Goal: Task Accomplishment & Management: Complete application form

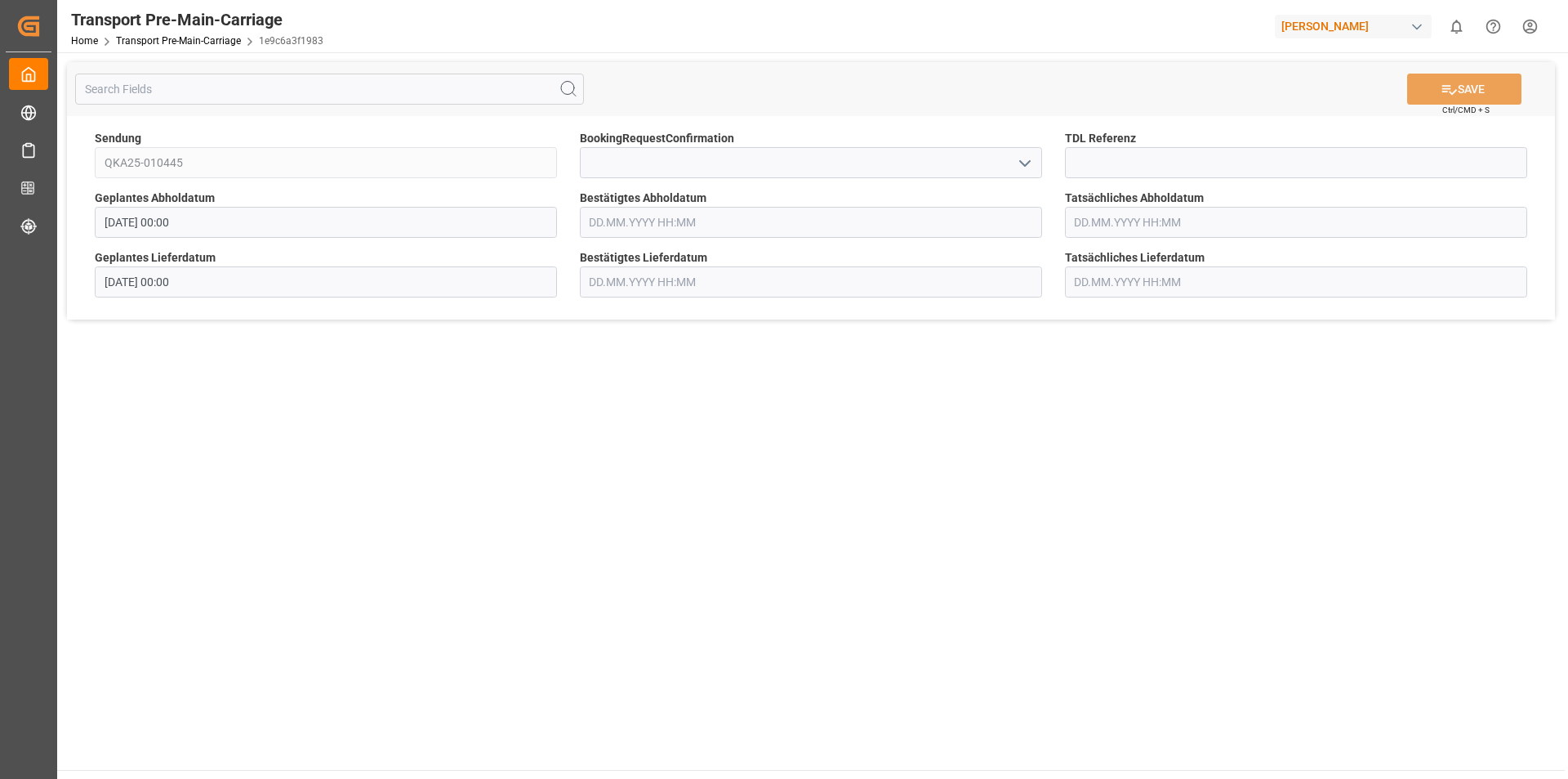
click at [1028, 161] on icon "open menu" at bounding box center [1025, 164] width 20 height 20
click at [796, 190] on div "Yes" at bounding box center [810, 198] width 461 height 37
type input "Yes"
click at [1443, 86] on icon at bounding box center [1449, 90] width 14 height 10
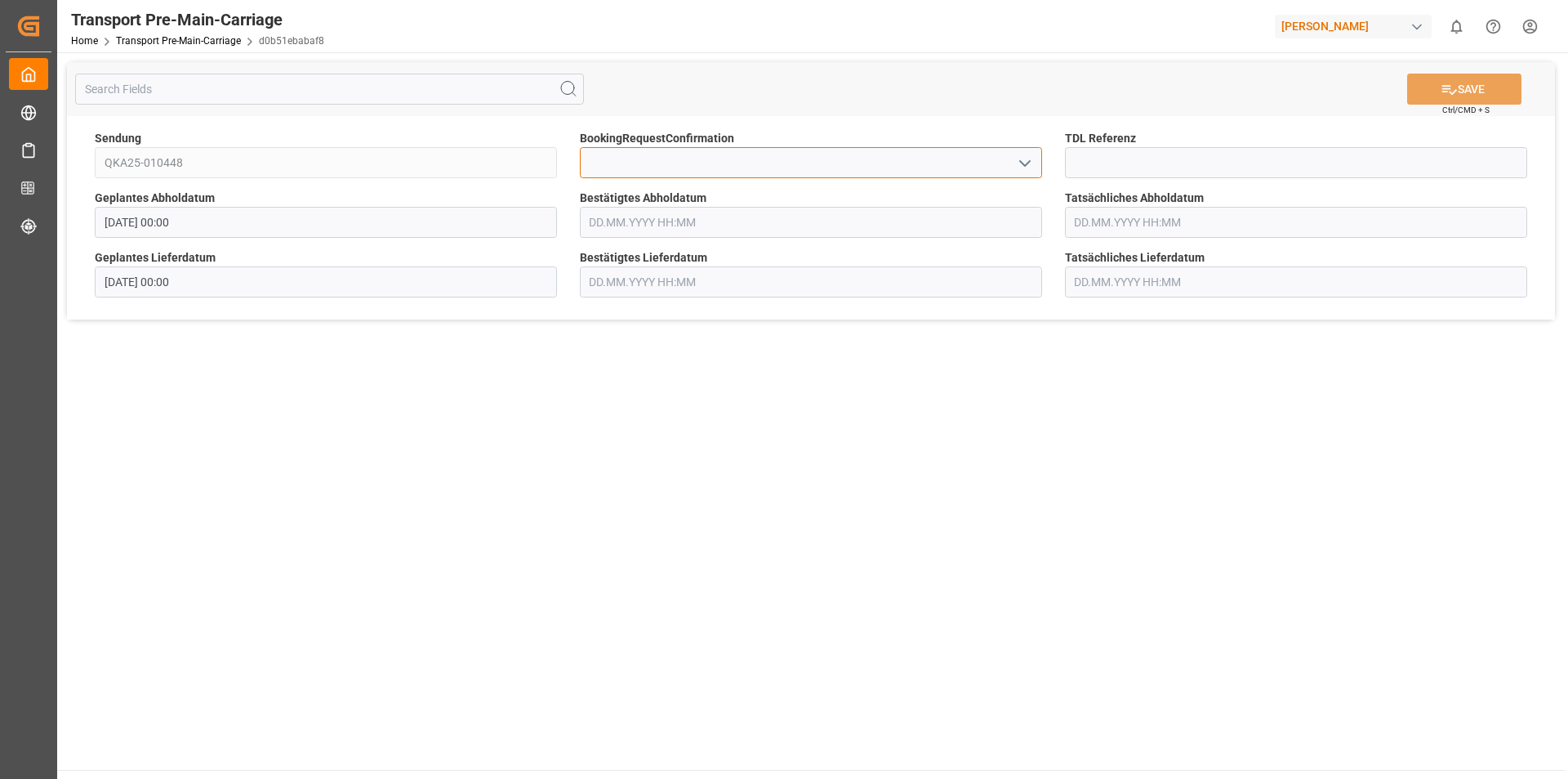
click at [763, 159] on input at bounding box center [810, 162] width 462 height 31
click at [1015, 170] on icon "open menu" at bounding box center [1025, 164] width 20 height 20
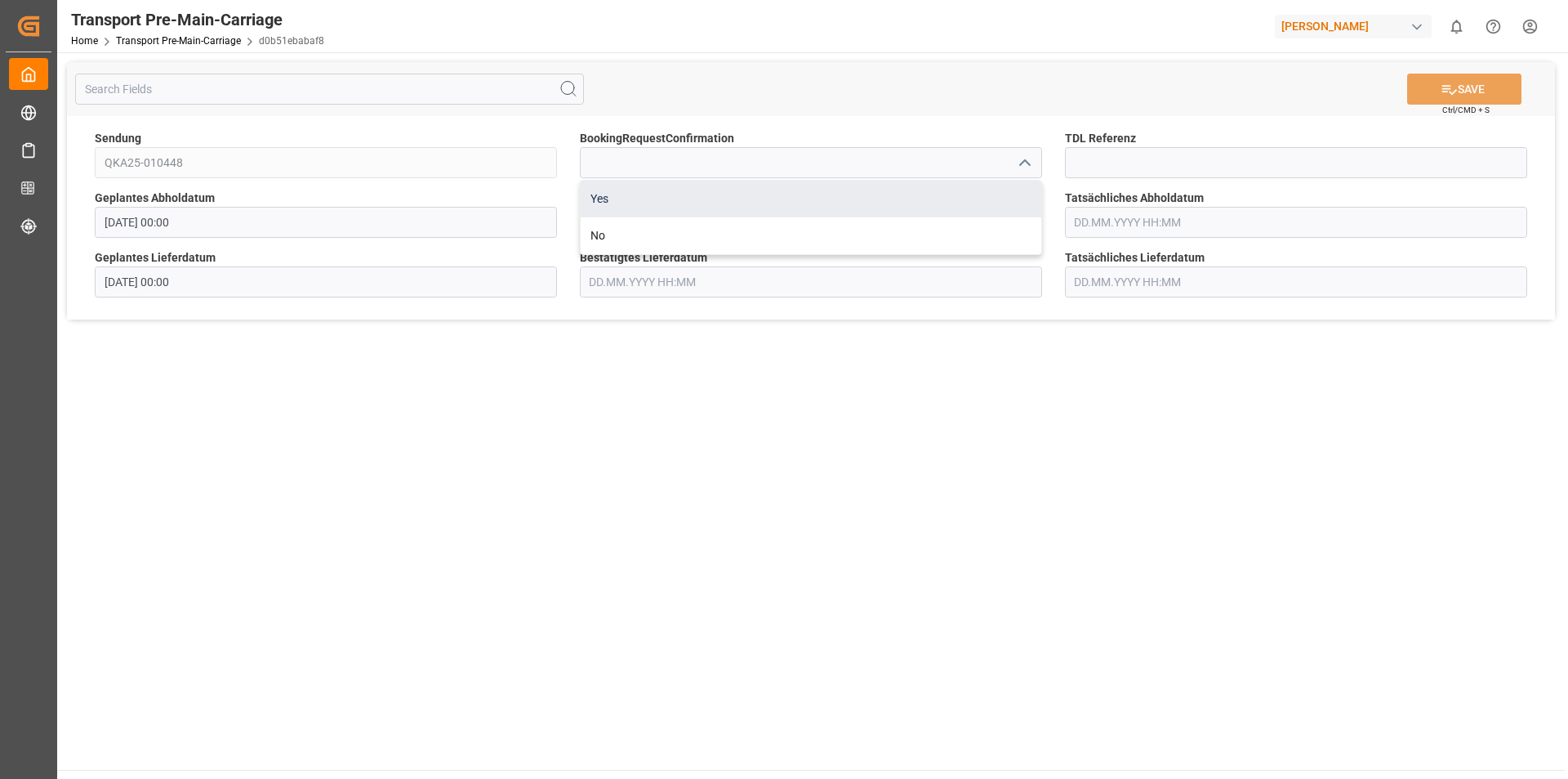
click at [826, 199] on div "Yes" at bounding box center [810, 198] width 461 height 37
type input "Yes"
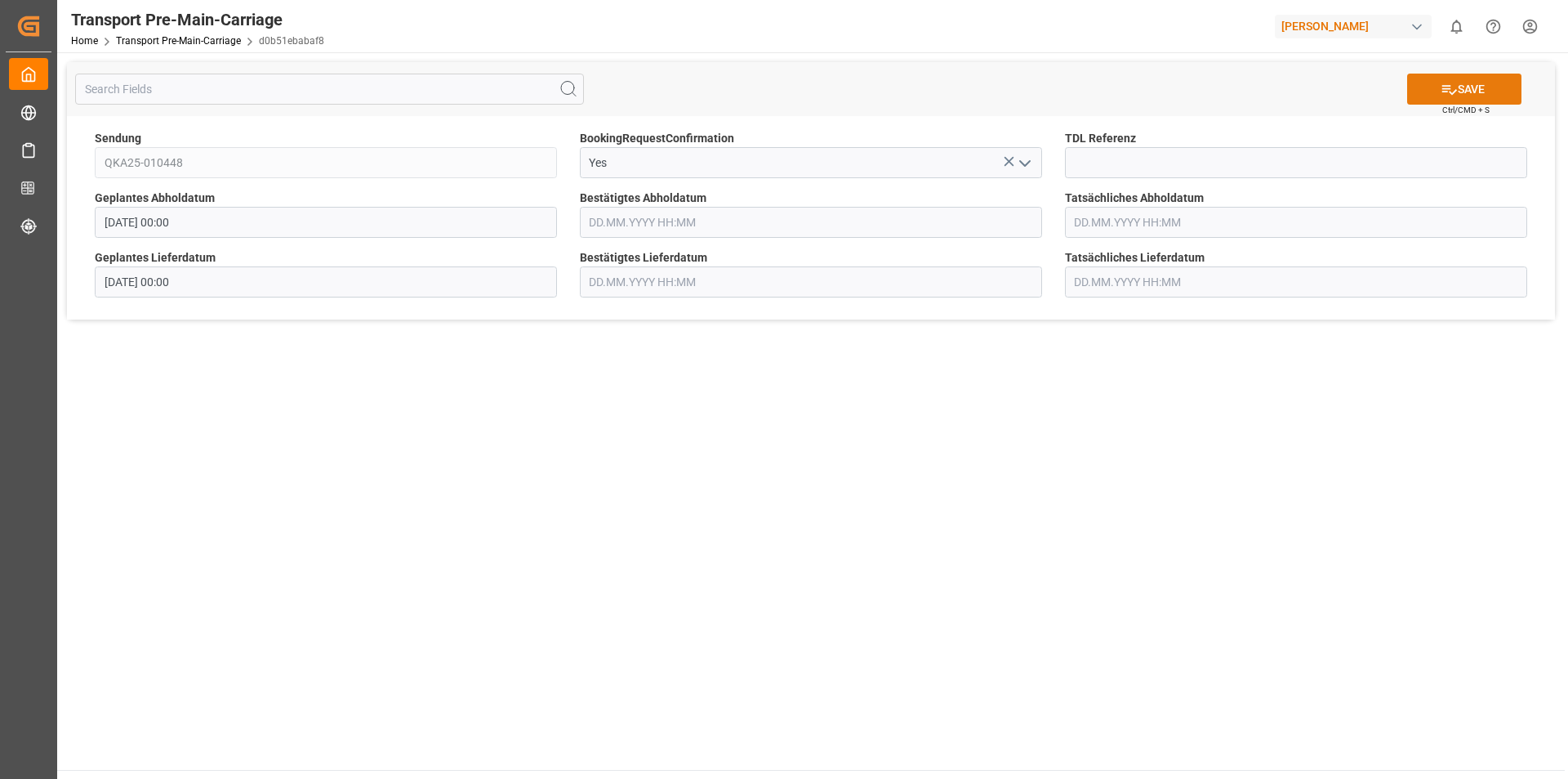
click at [1468, 82] on button "SAVE" at bounding box center [1464, 89] width 114 height 31
